Goal: Information Seeking & Learning: Learn about a topic

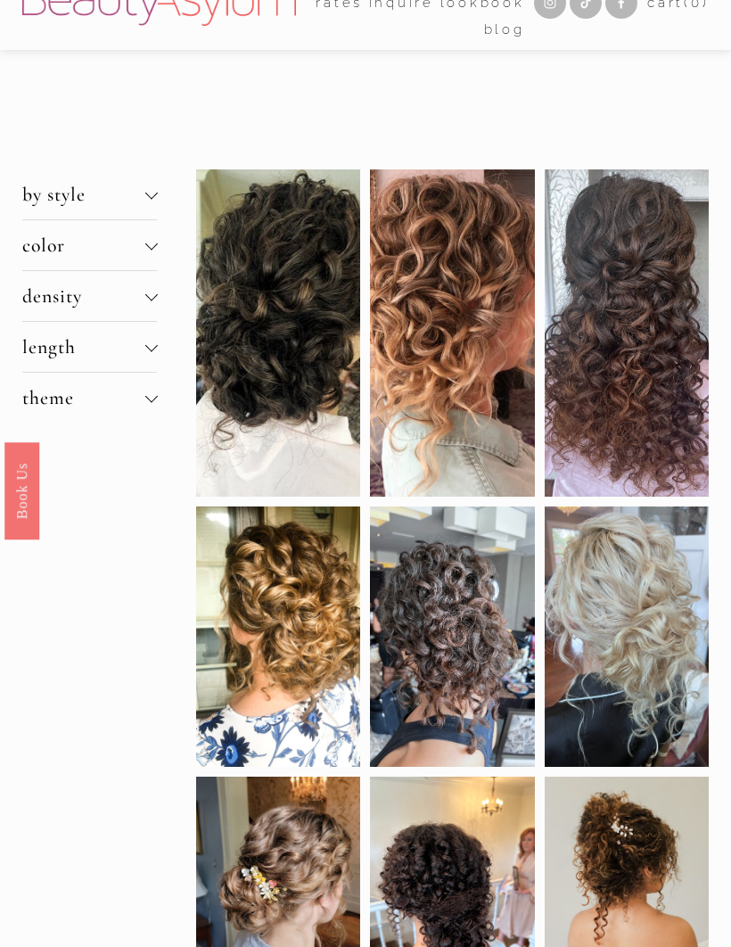
scroll to position [45, 0]
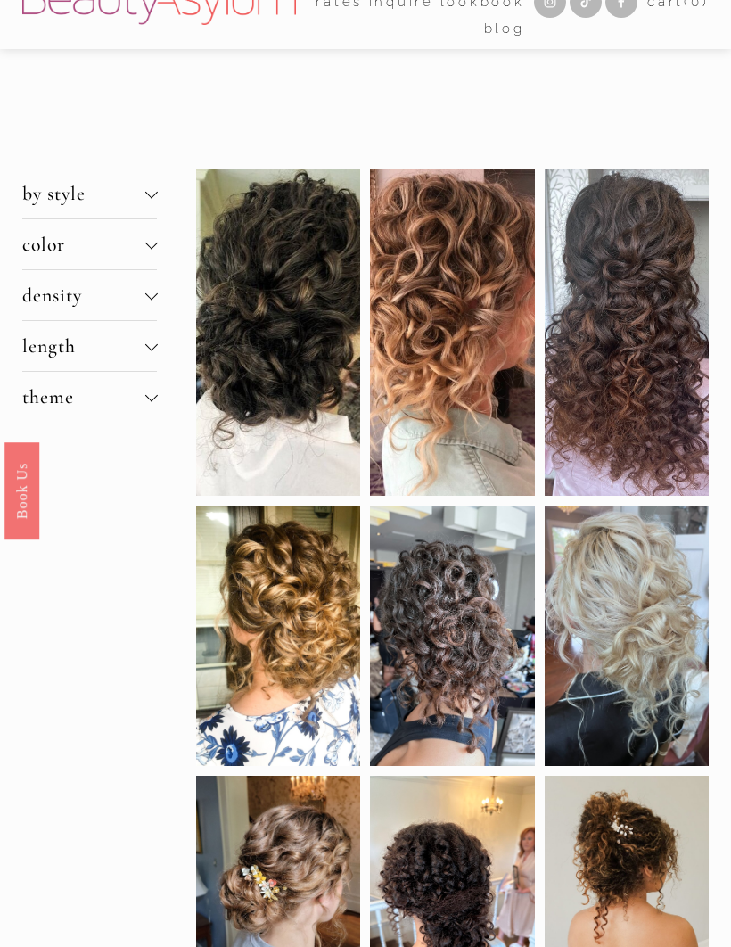
click at [264, 362] on div at bounding box center [278, 332] width 164 height 327
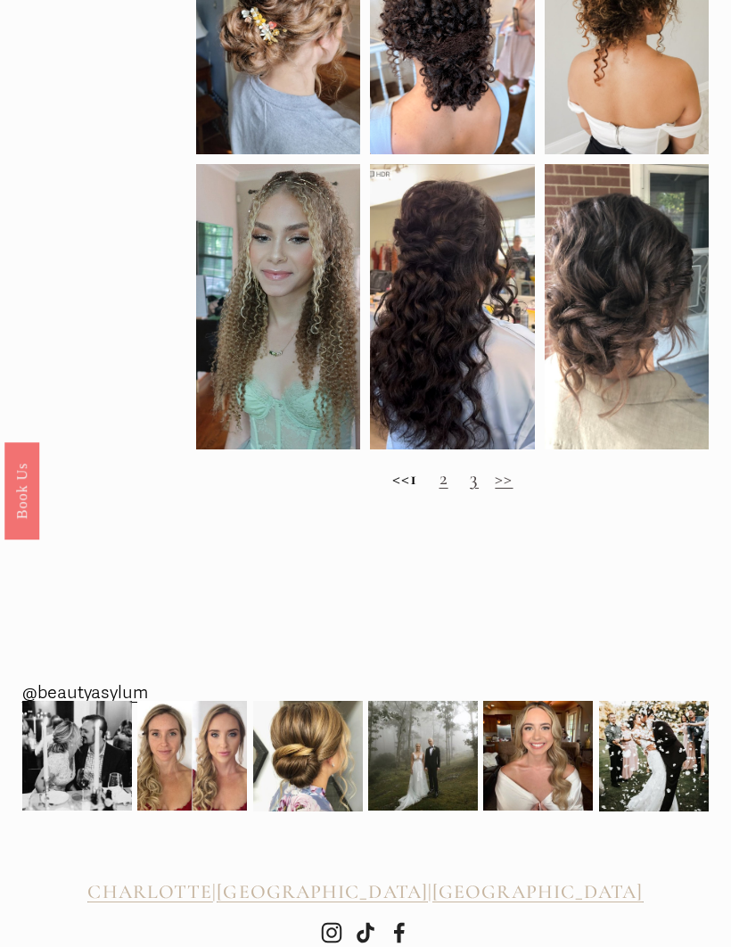
scroll to position [900, 0]
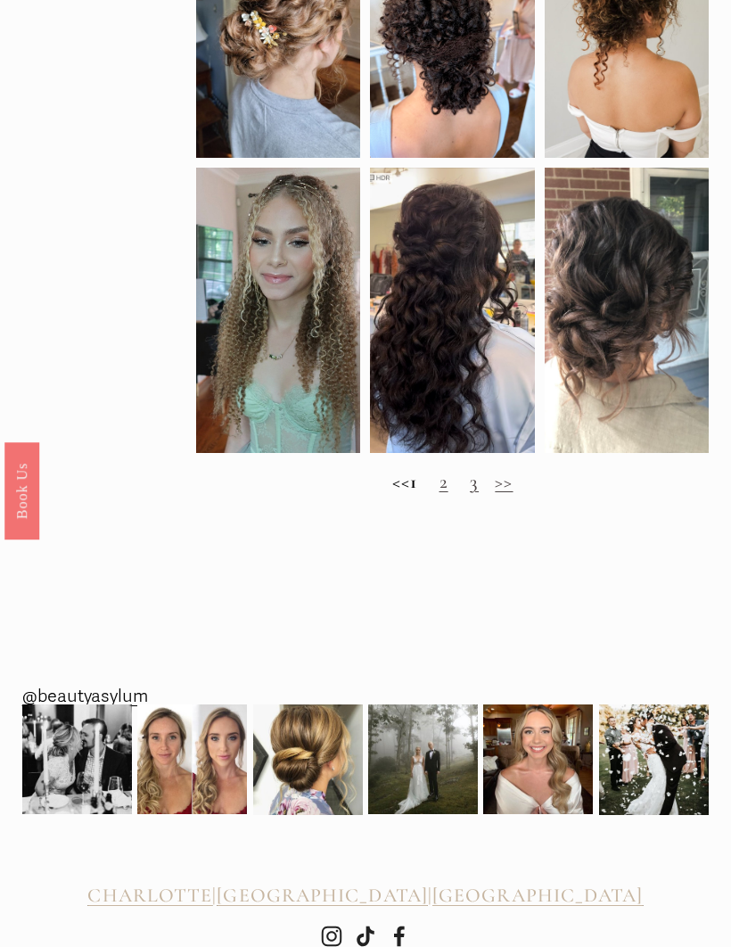
click at [447, 494] on h2 "<< 1 2 3 >>" at bounding box center [452, 482] width 513 height 23
click at [449, 493] on link "2" at bounding box center [444, 481] width 9 height 23
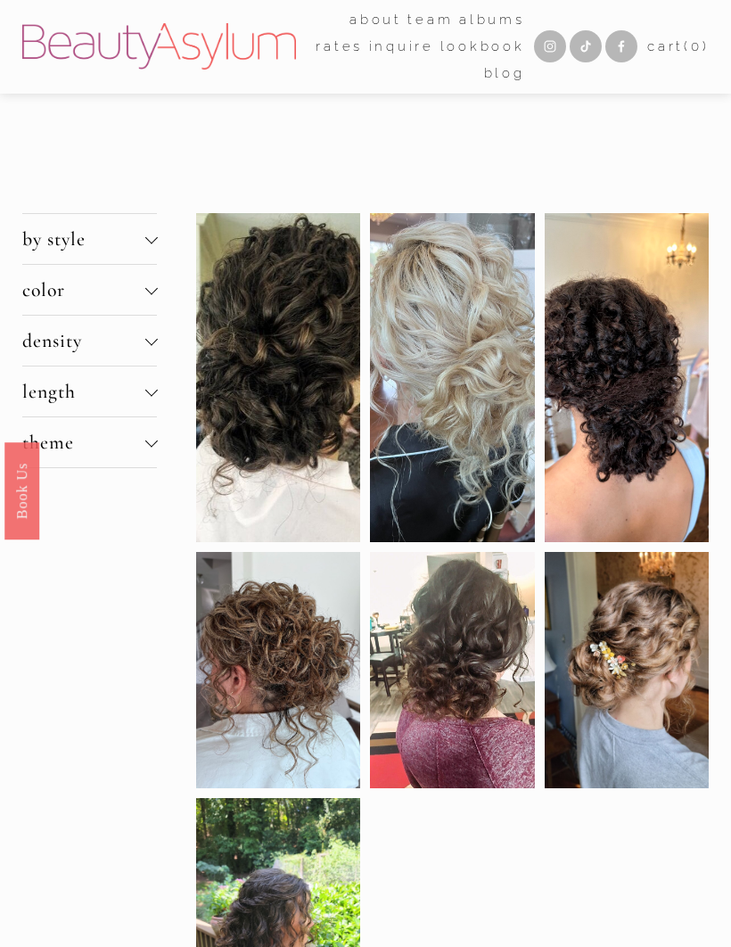
scroll to position [49, 0]
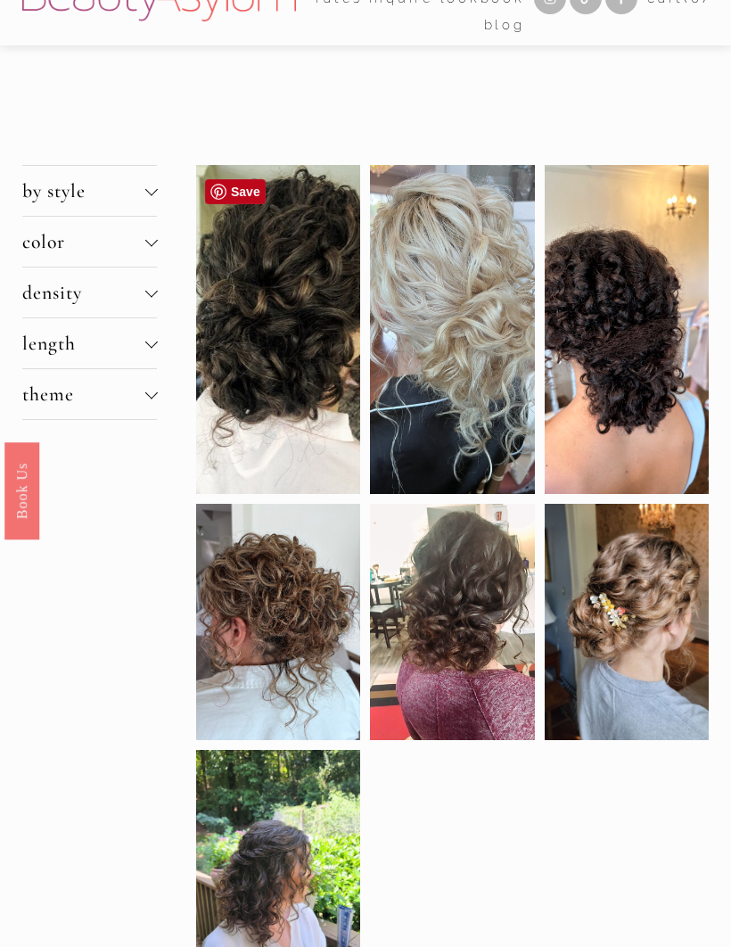
click at [278, 316] on div at bounding box center [278, 329] width 164 height 329
click at [266, 368] on div at bounding box center [278, 329] width 164 height 329
click at [256, 349] on div at bounding box center [278, 329] width 164 height 329
click at [276, 399] on div at bounding box center [278, 329] width 164 height 329
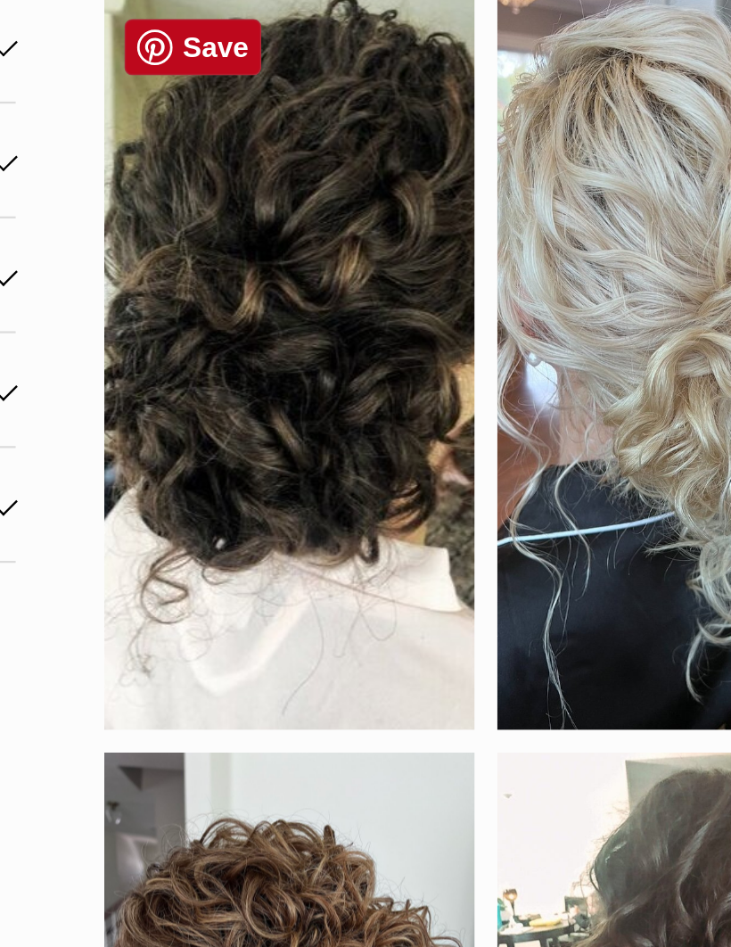
click at [196, 177] on div at bounding box center [278, 330] width 164 height 329
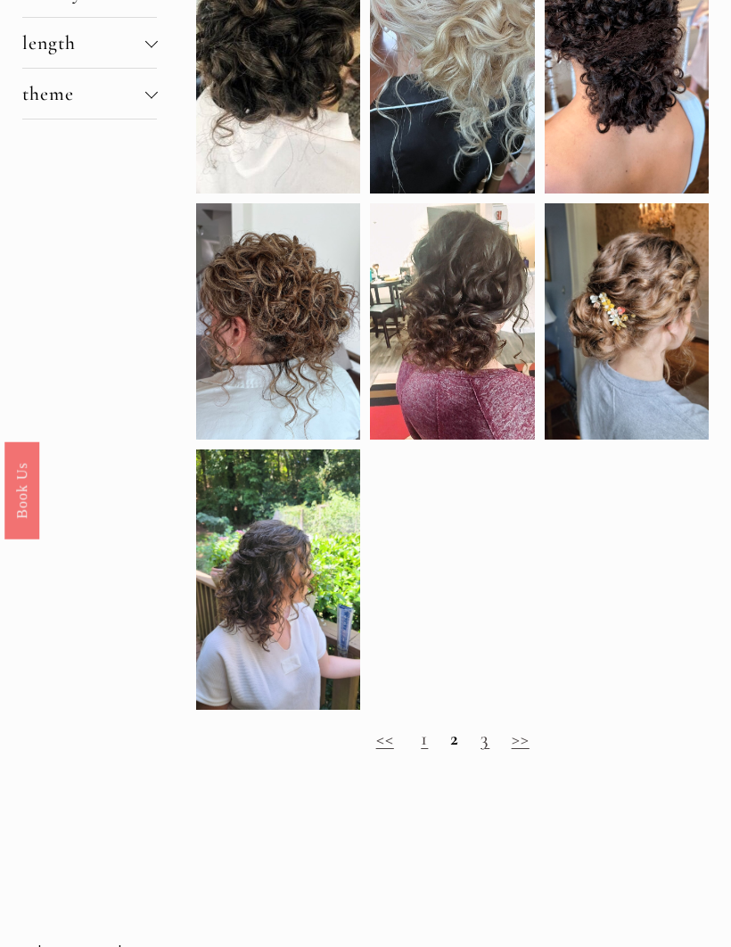
scroll to position [350, 0]
click at [489, 750] on link "3" at bounding box center [485, 738] width 9 height 23
